Goal: Task Accomplishment & Management: Use online tool/utility

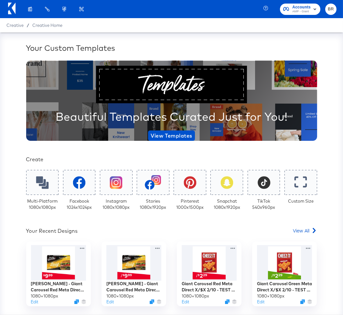
scroll to position [141, 0]
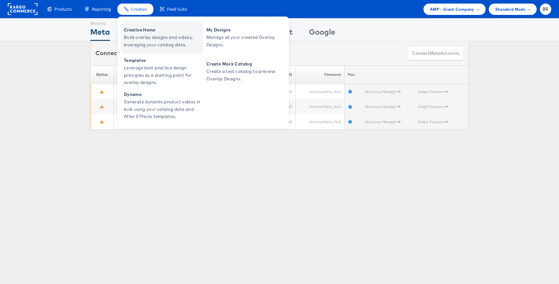
click at [136, 31] on span "Creative Home" at bounding box center [163, 29] width 78 height 7
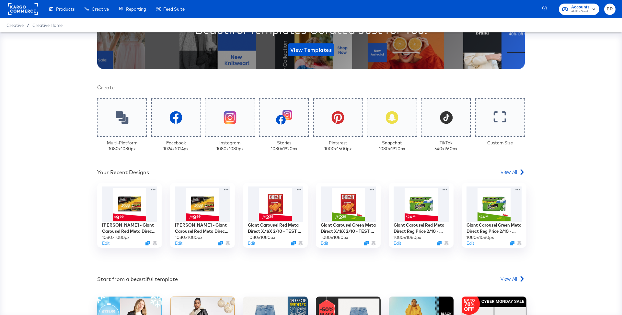
scroll to position [106, 0]
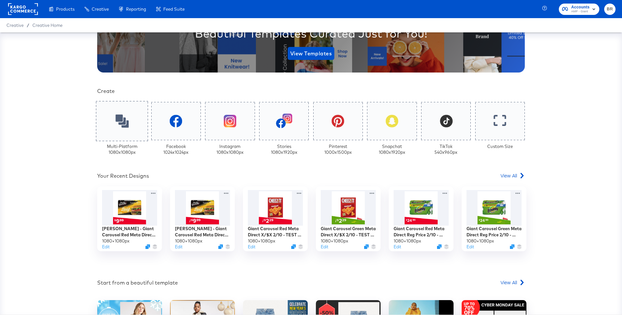
click at [123, 119] on icon at bounding box center [121, 120] width 13 height 13
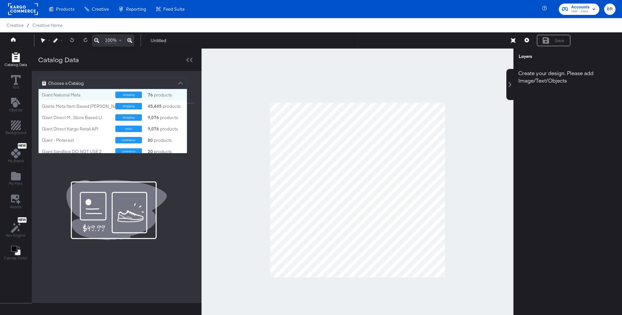
click at [137, 84] on div "Choose a Catalog" at bounding box center [113, 83] width 148 height 11
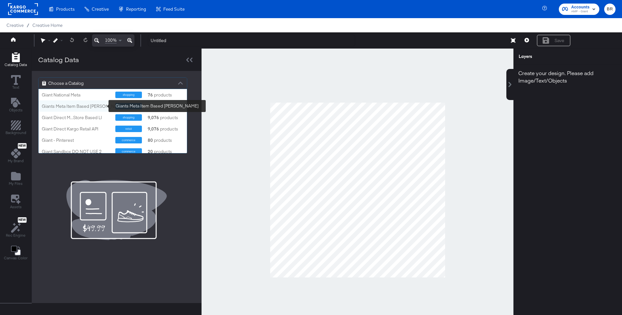
scroll to position [3, 0]
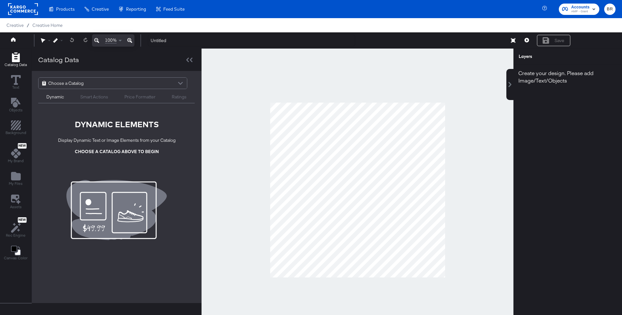
click at [421, 94] on div at bounding box center [357, 190] width 312 height 283
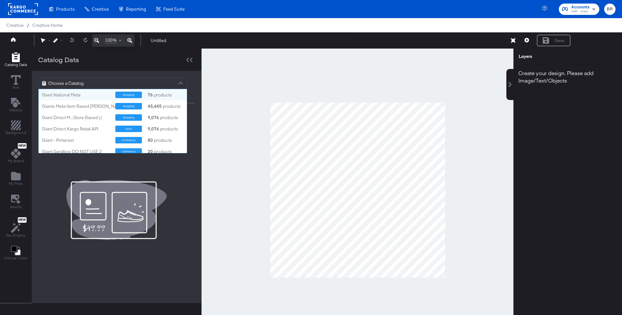
click at [109, 78] on div "Choose a Catalog" at bounding box center [113, 83] width 148 height 11
click at [82, 96] on div "Giant National Meta" at bounding box center [76, 95] width 69 height 6
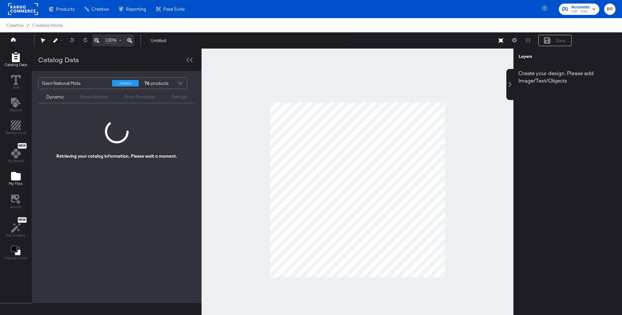
click at [14, 174] on icon "Add Files" at bounding box center [16, 176] width 10 height 8
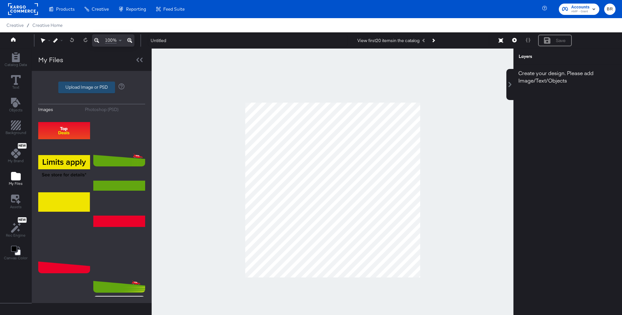
click at [90, 84] on label "Upload Image or PSD" at bounding box center [87, 87] width 56 height 11
click at [92, 87] on input "Upload Image or PSD" at bounding box center [92, 87] width 0 height 0
type input "C:\fakepath\CP-10464 Overlay product name_B.png"
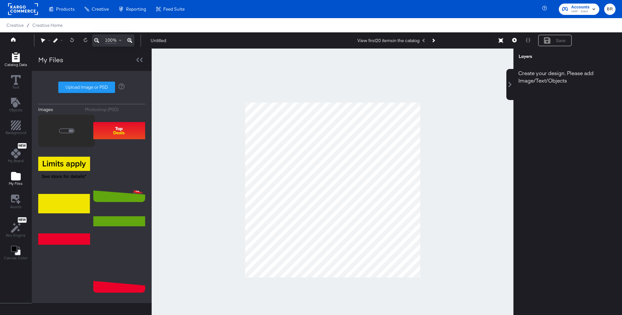
click at [16, 63] on span "Catalog Data" at bounding box center [16, 64] width 22 height 5
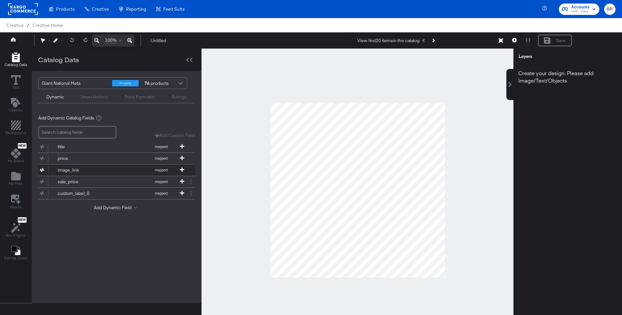
click at [77, 172] on button "image_link mapped" at bounding box center [112, 169] width 149 height 11
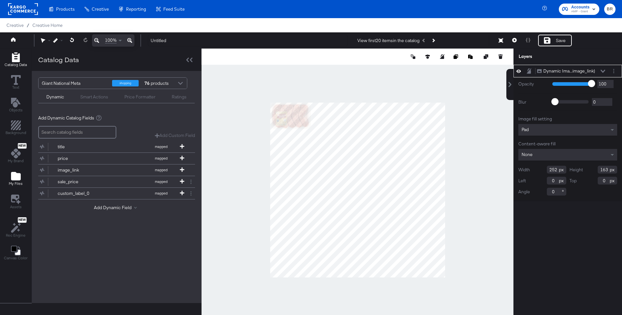
click at [15, 181] on span "My Files" at bounding box center [16, 183] width 14 height 5
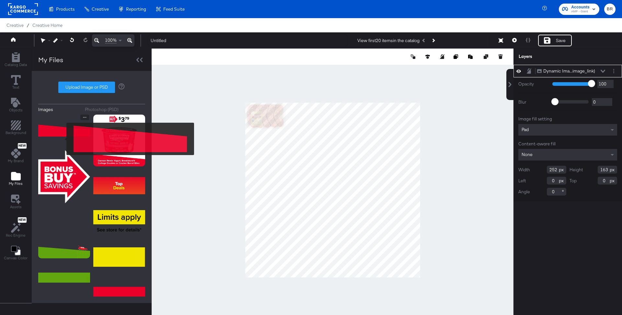
click at [62, 139] on img at bounding box center [64, 131] width 52 height 32
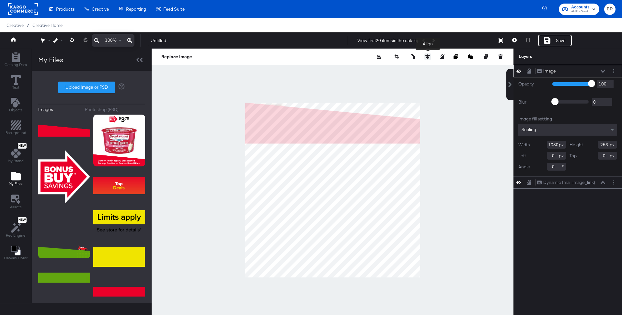
click at [427, 56] on icon at bounding box center [427, 56] width 5 height 5
click at [428, 69] on icon at bounding box center [427, 68] width 5 height 5
type input "827"
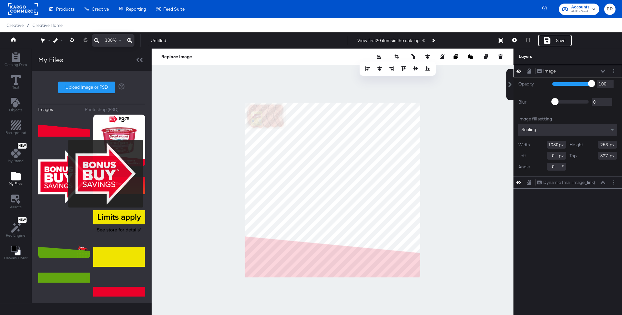
click at [64, 174] on img at bounding box center [64, 176] width 52 height 53
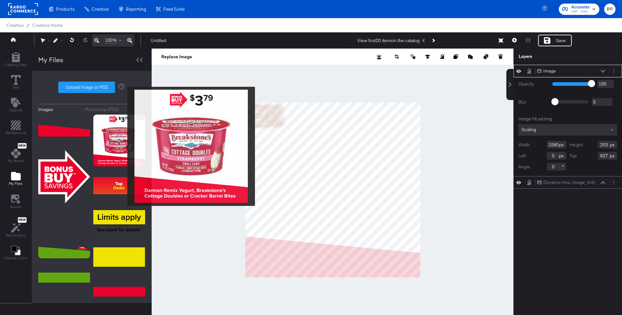
click at [123, 146] on img at bounding box center [119, 141] width 52 height 52
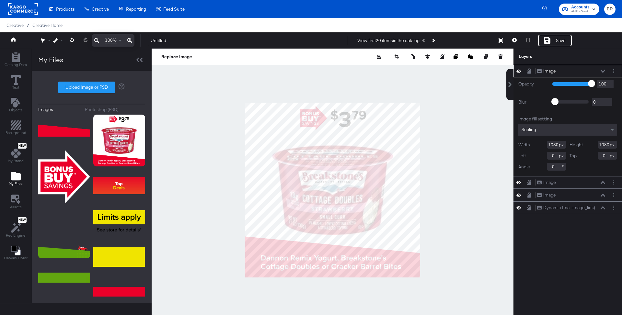
click at [557, 69] on div "Image Image" at bounding box center [570, 71] width 69 height 7
click at [601, 70] on icon at bounding box center [602, 71] width 5 height 3
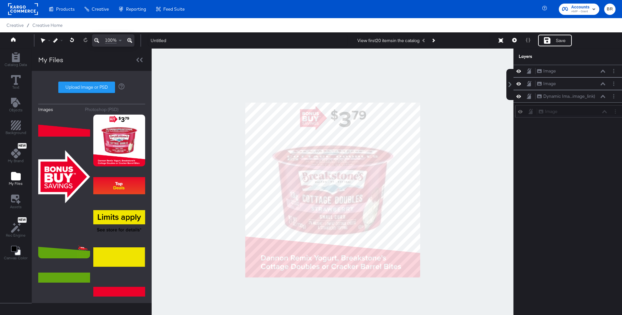
drag, startPoint x: 576, startPoint y: 71, endPoint x: 577, endPoint y: 113, distance: 42.4
click at [577, 113] on div "Image Image" at bounding box center [572, 111] width 69 height 7
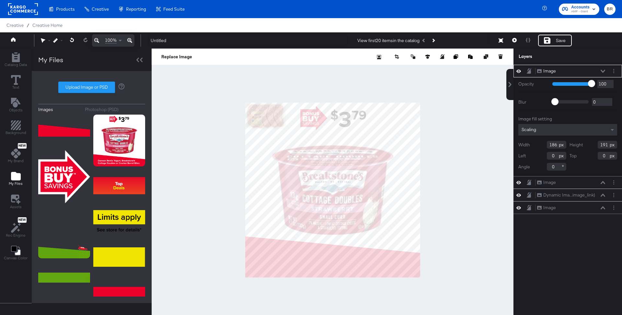
type input "332"
type input "27"
click at [564, 84] on input "range" at bounding box center [573, 83] width 42 height 4
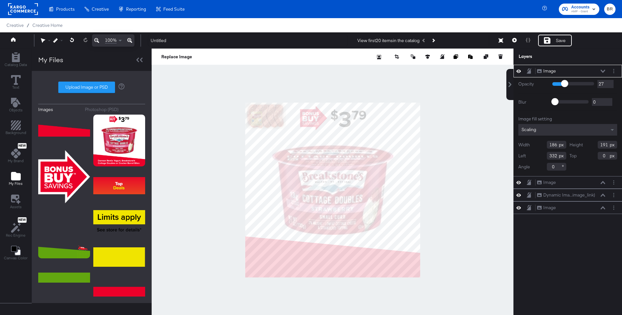
click at [582, 85] on div at bounding box center [573, 84] width 42 height 6
type input "75"
type input "76"
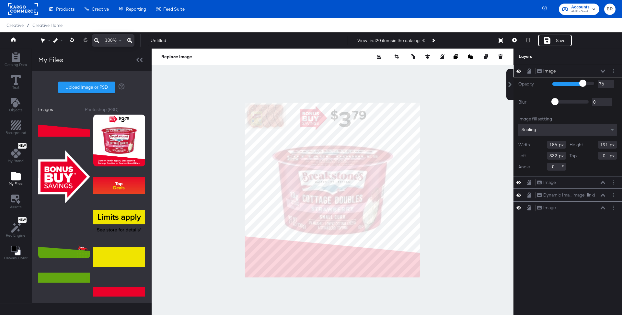
type input "81"
type input "84"
type input "90"
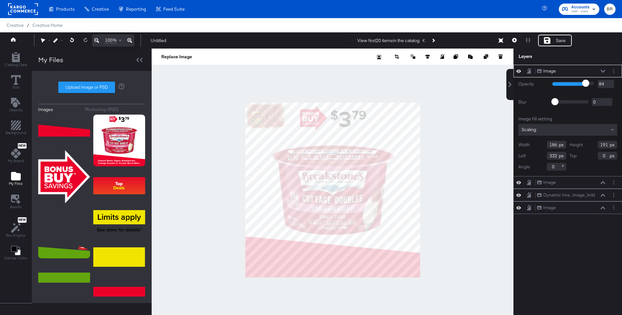
type input "90"
type input "96"
type input "100"
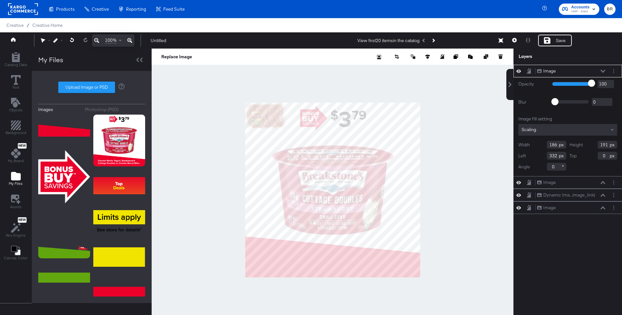
drag, startPoint x: 582, startPoint y: 83, endPoint x: 616, endPoint y: 76, distance: 35.2
type input "100"
click at [594, 81] on input "range" at bounding box center [573, 83] width 42 height 4
click at [14, 62] on div "Catalog Data" at bounding box center [16, 59] width 22 height 15
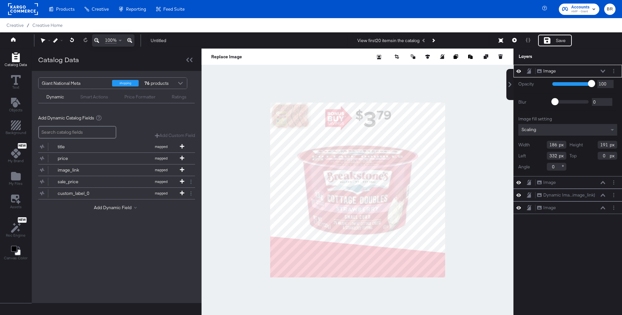
click at [142, 98] on div "Price Formatter" at bounding box center [139, 97] width 31 height 6
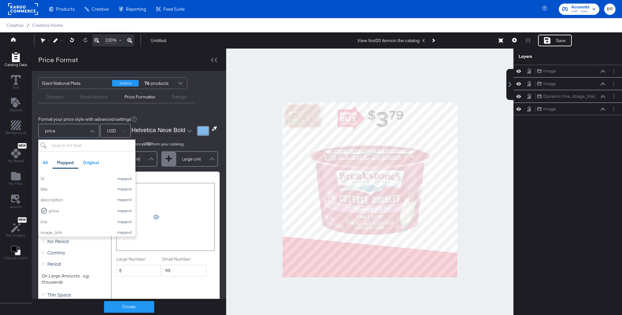
click at [85, 134] on div "price" at bounding box center [69, 130] width 60 height 13
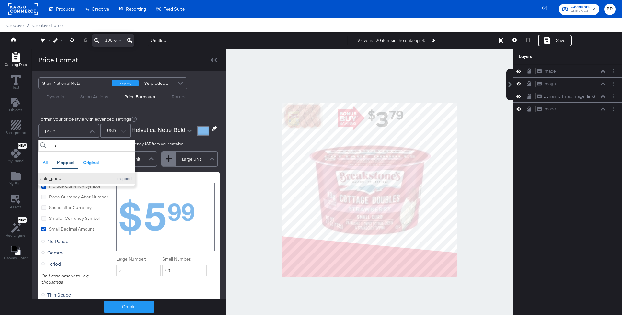
type input "sa"
click at [64, 182] on button "sale_price mapped" at bounding box center [86, 178] width 97 height 11
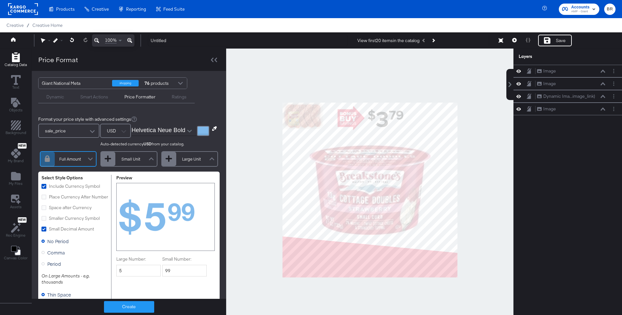
click at [213, 127] on icon at bounding box center [214, 128] width 5 height 5
click at [383, 118] on div at bounding box center [369, 190] width 287 height 283
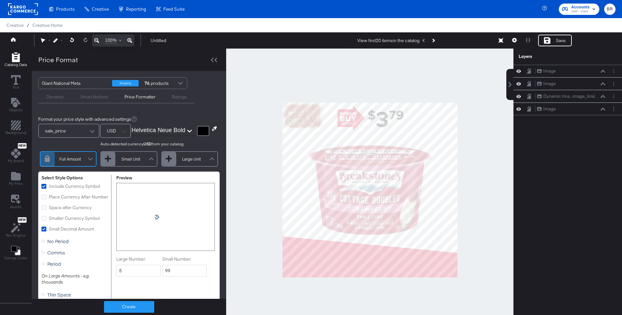
click at [187, 129] on icon "Open" at bounding box center [189, 131] width 5 height 5
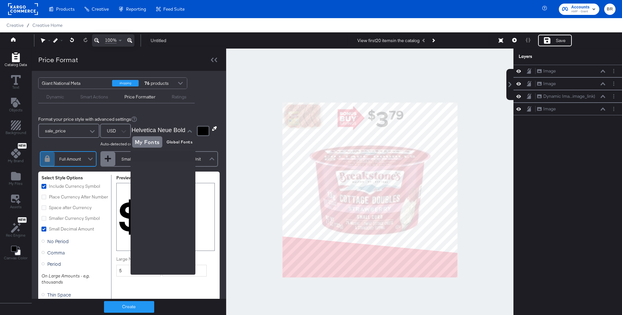
click at [152, 144] on div "My Fonts Global Fonts" at bounding box center [162, 142] width 65 height 13
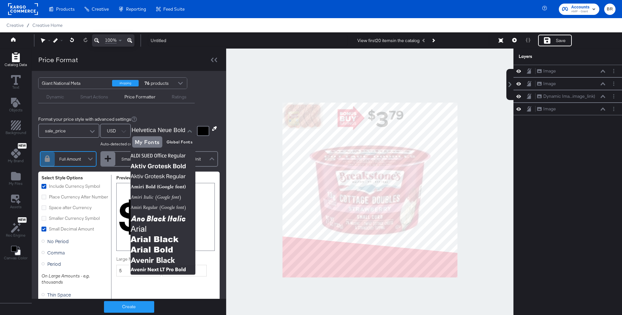
click at [315, 84] on div at bounding box center [369, 190] width 287 height 283
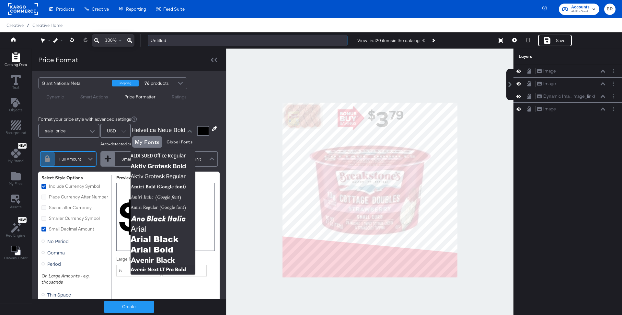
click at [266, 38] on input "Untitled" at bounding box center [248, 41] width 200 height 12
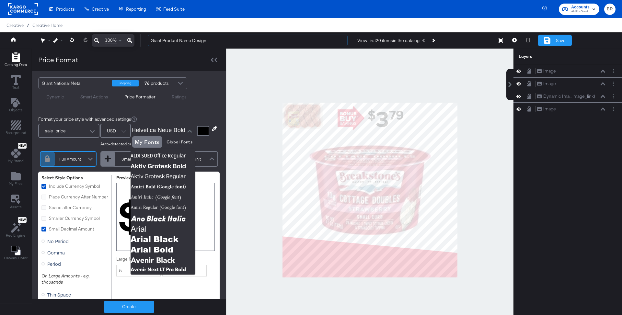
type input "Giant Product Name Design"
click at [547, 44] on div "Save" at bounding box center [555, 41] width 34 height 12
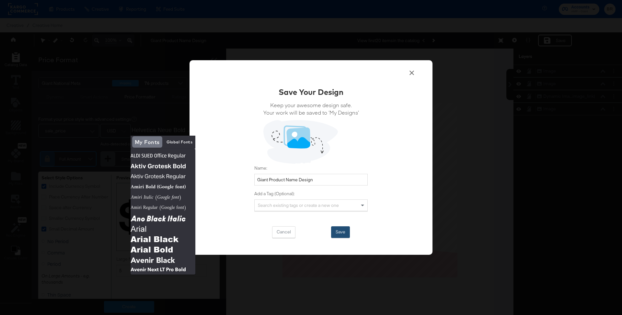
click at [342, 230] on button "Save" at bounding box center [340, 232] width 19 height 12
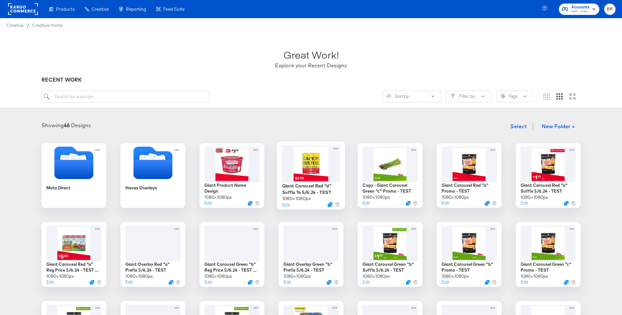
click at [289, 175] on div at bounding box center [311, 163] width 58 height 37
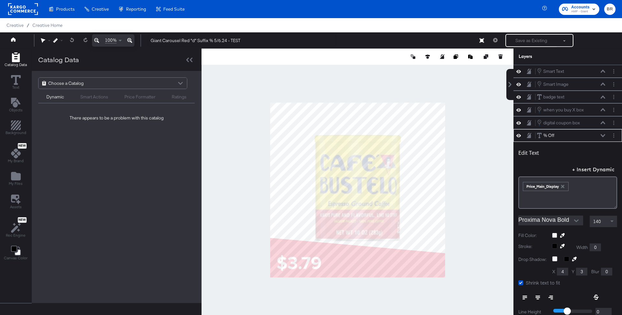
scroll to position [6, 0]
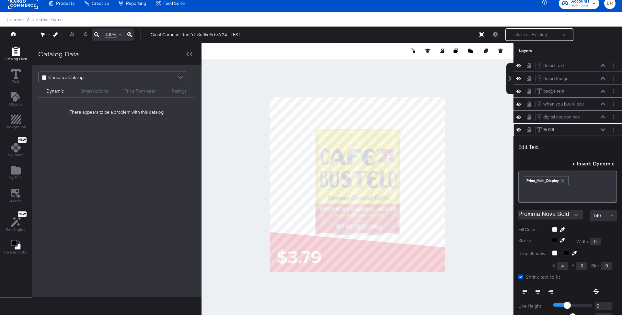
type input "40"
type input "839"
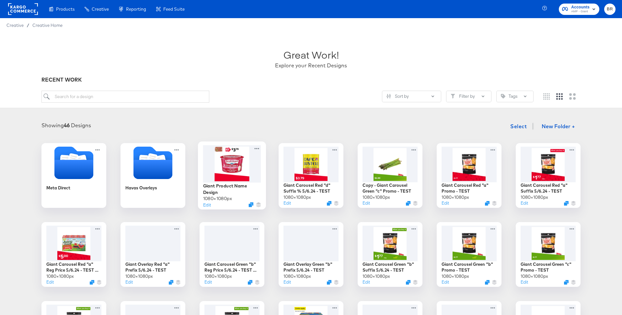
click at [221, 168] on div at bounding box center [232, 163] width 58 height 37
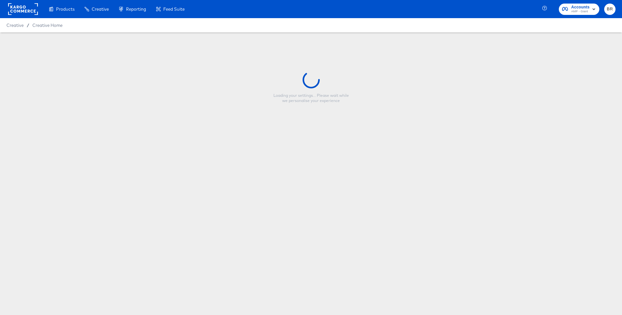
type input "Giant Product Name Design"
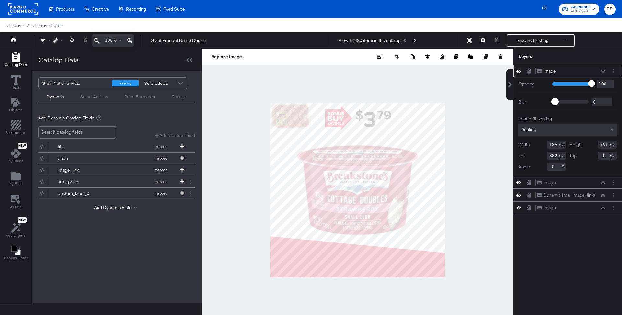
click at [135, 98] on div "Price Formatter" at bounding box center [139, 97] width 31 height 6
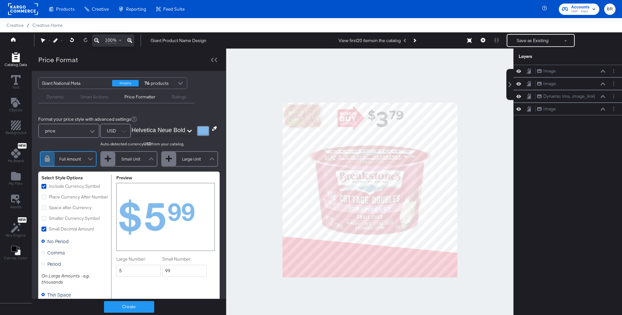
click at [189, 129] on icon "Open" at bounding box center [189, 131] width 5 height 5
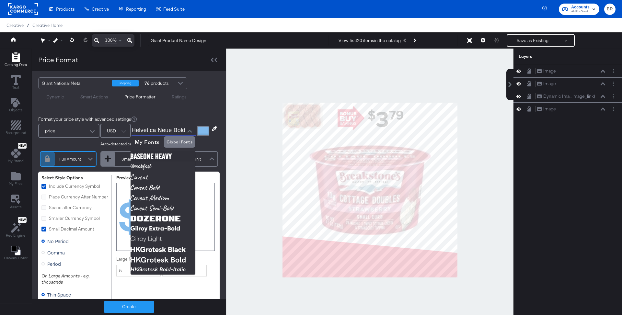
click at [156, 130] on input "Helvetica Neue Bold" at bounding box center [158, 131] width 55 height 10
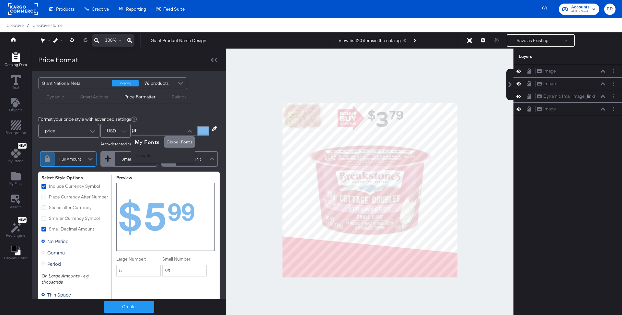
type input "p"
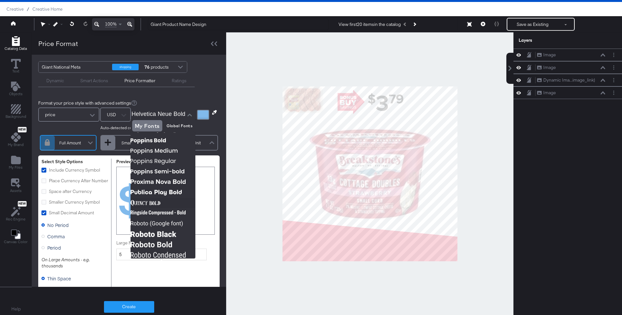
scroll to position [884, 0]
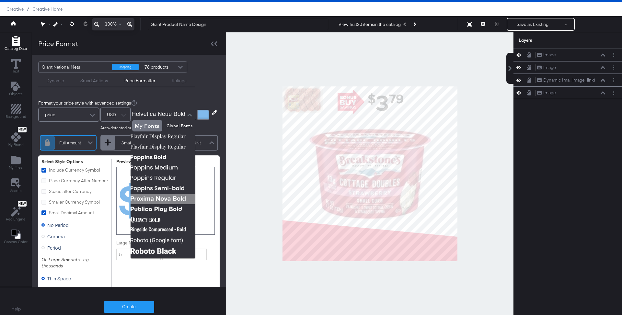
click at [155, 197] on img at bounding box center [162, 199] width 65 height 10
type input "Proxima Nova Bold"
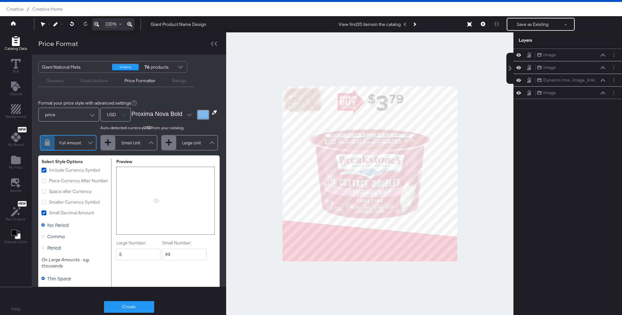
click at [202, 116] on div at bounding box center [203, 115] width 12 height 10
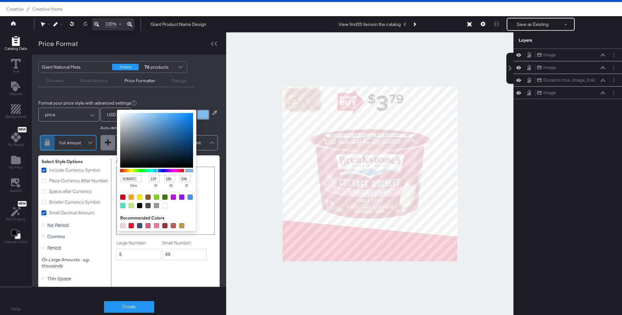
type input "1F3D57"
type input "31"
type input "61"
type input "87"
type input "203D57"
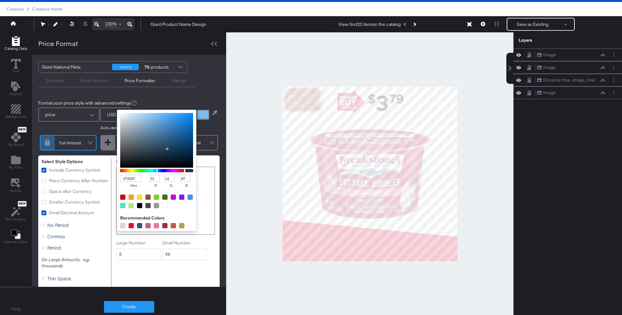
type input "32"
type input "233A4E"
type input "35"
type input "58"
type input "78"
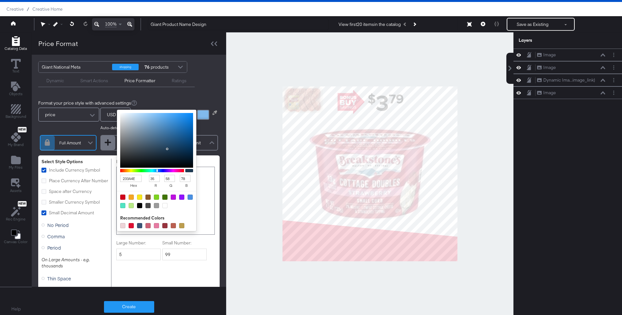
type input "222D36"
type input "34"
type input "45"
type input "54"
type input "20252A"
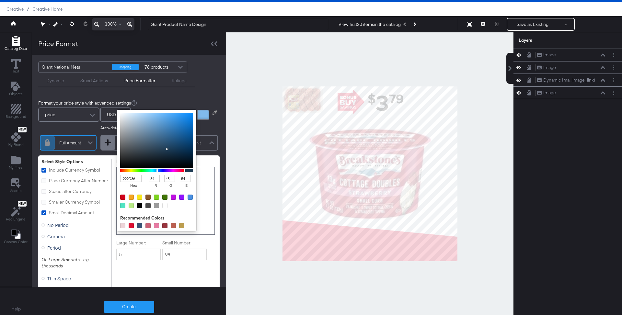
type input "32"
type input "37"
type input "42"
type input "141516"
type input "20"
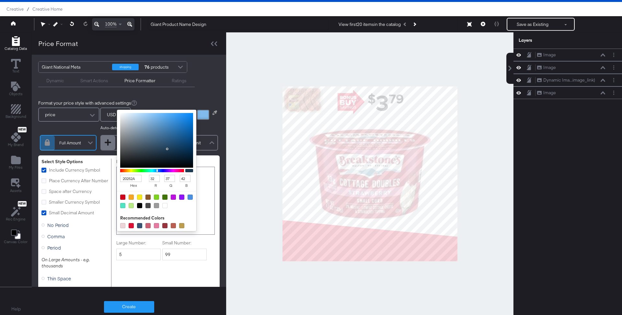
type input "21"
type input "22"
type input "070707"
type input "7"
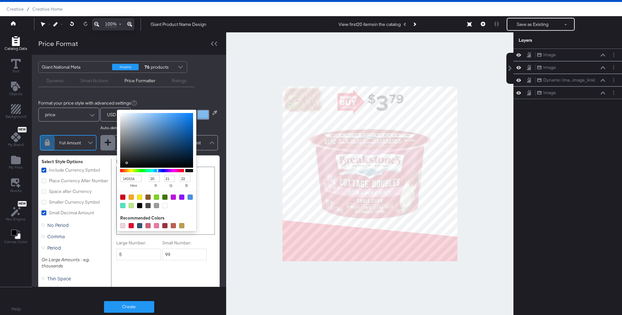
type input "7"
type input "010101"
type input "1"
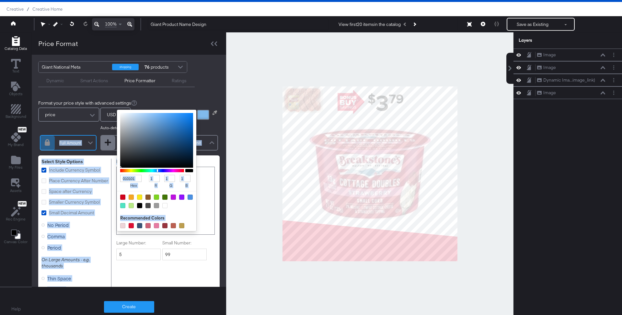
drag, startPoint x: 165, startPoint y: 148, endPoint x: 115, endPoint y: 167, distance: 53.8
click at [115, 167] on div "Format your price style with advanced settings price USD Auto-detected currency…" at bounding box center [129, 240] width 194 height 293
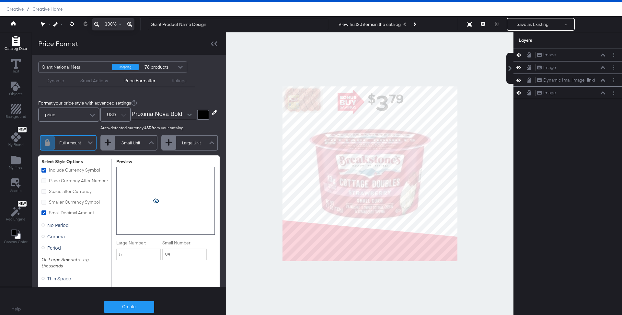
click at [91, 95] on div "Format your price style with advanced settings price USD Auto-detected currency…" at bounding box center [129, 240] width 194 height 293
click at [87, 121] on div "price" at bounding box center [68, 114] width 61 height 14
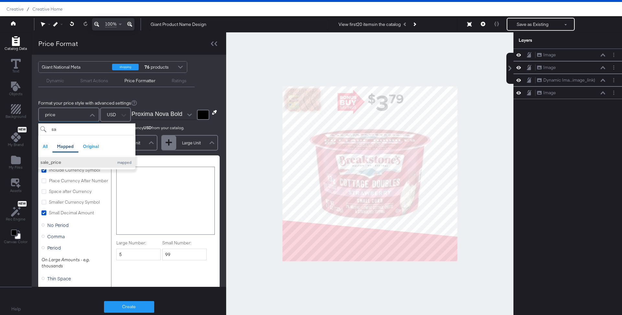
type input "sa"
click at [73, 159] on div "sale_price" at bounding box center [75, 162] width 70 height 6
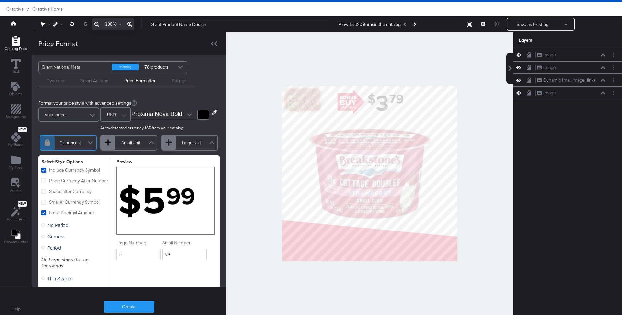
click at [58, 200] on span "Smaller Currency Symbol" at bounding box center [74, 202] width 51 height 6
click at [0, 0] on input "Smaller Currency Symbol" at bounding box center [0, 0] width 0 height 0
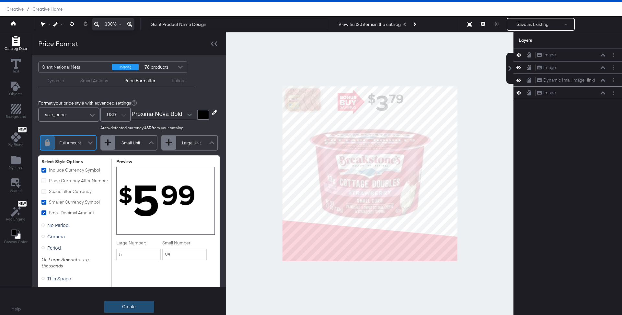
click at [118, 305] on button "Create" at bounding box center [129, 307] width 50 height 12
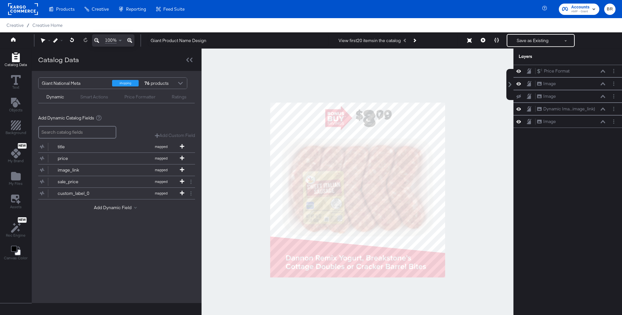
scroll to position [16, 0]
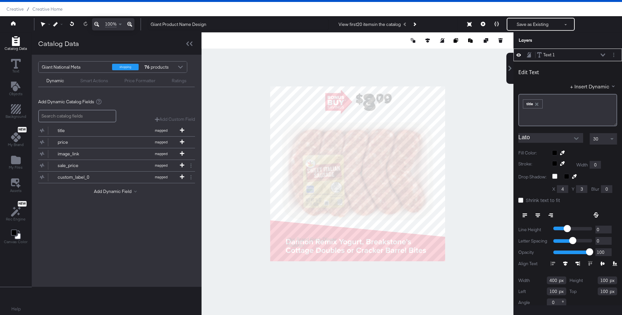
type input "934"
type input "795"
type input "126"
type input "925"
type input "72"
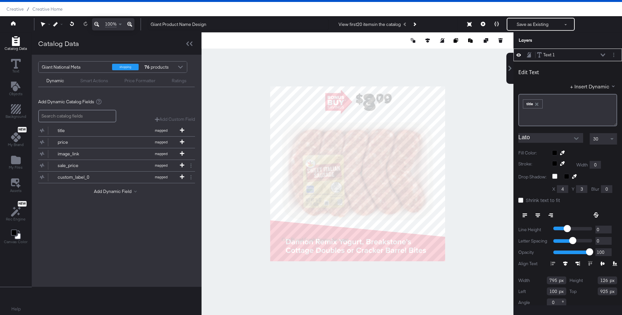
type input "931"
type input "915"
click at [523, 213] on icon at bounding box center [524, 213] width 5 height 1
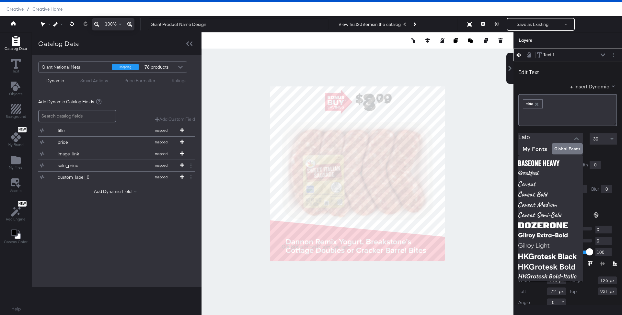
click at [552, 140] on input "Lato" at bounding box center [545, 138] width 55 height 10
click at [605, 139] on div "30" at bounding box center [603, 138] width 27 height 11
click at [547, 137] on input "Lato" at bounding box center [545, 138] width 55 height 10
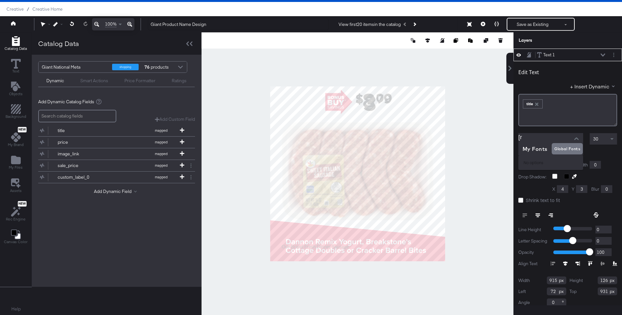
type input "["
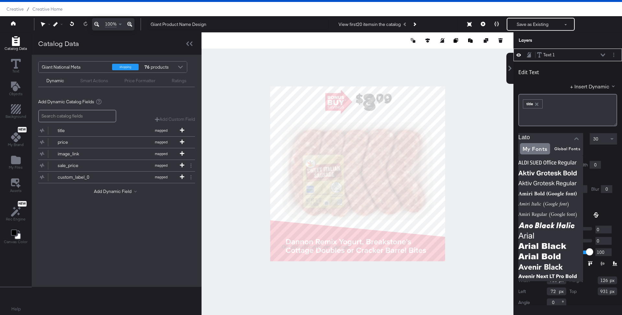
click at [543, 132] on div "Edit Text + Insert Dynamic ﻿ ﻿ title ﻿ Lato 30 Fill Color: Stroke: Width 0 Drop…" at bounding box center [567, 186] width 108 height 251
click at [543, 135] on input "Lato" at bounding box center [545, 138] width 55 height 10
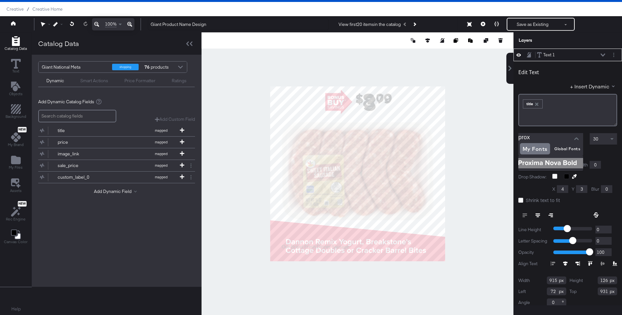
click at [543, 163] on img at bounding box center [550, 163] width 65 height 10
type input "Proxima Nova Bold"
type input "93"
type input "929"
type input "884"
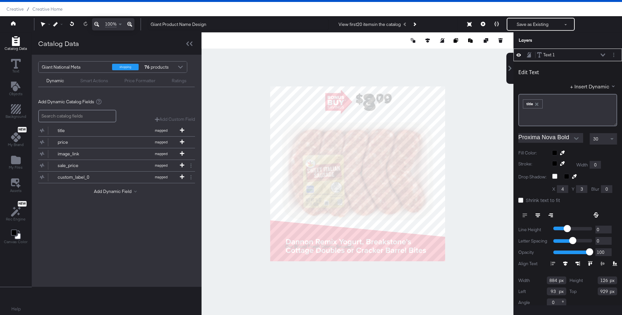
click at [601, 139] on div "30" at bounding box center [603, 138] width 27 height 11
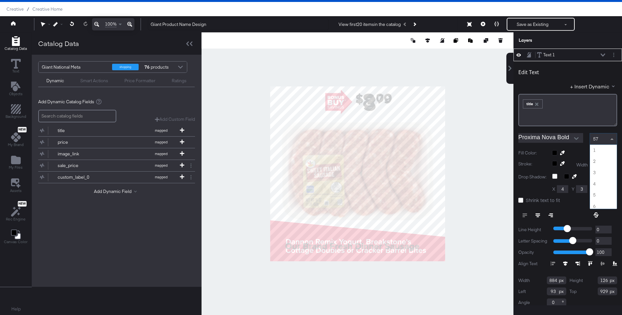
click at [599, 139] on div "57" at bounding box center [603, 138] width 27 height 11
